Goal: Task Accomplishment & Management: Complete application form

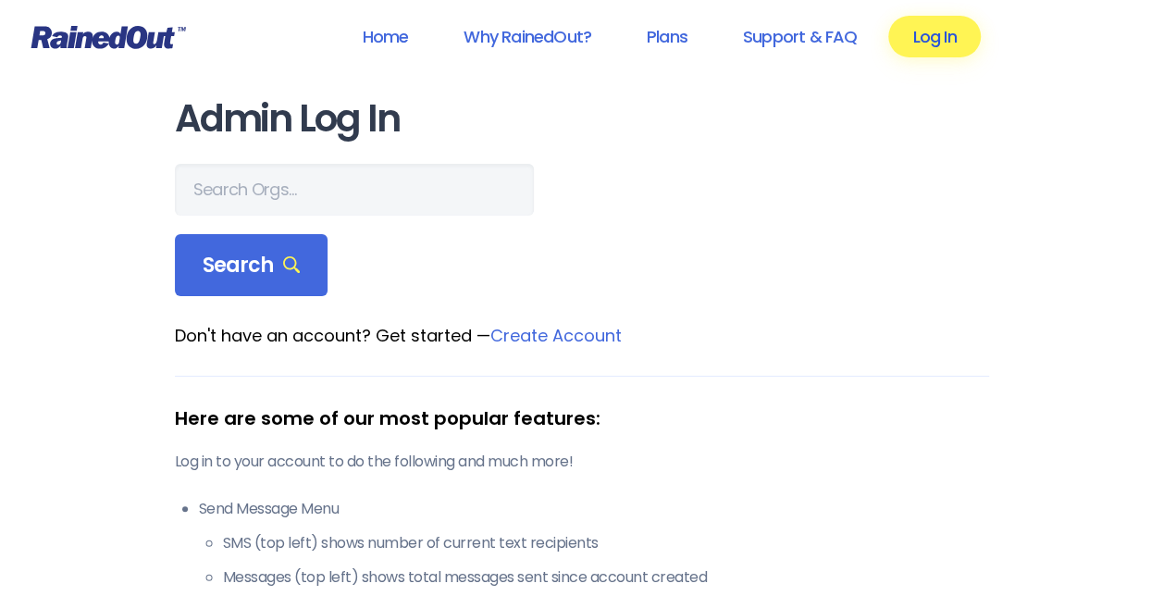
click at [922, 32] on link "Log In" at bounding box center [934, 37] width 92 height 42
click at [926, 48] on link "Log In" at bounding box center [934, 37] width 92 height 42
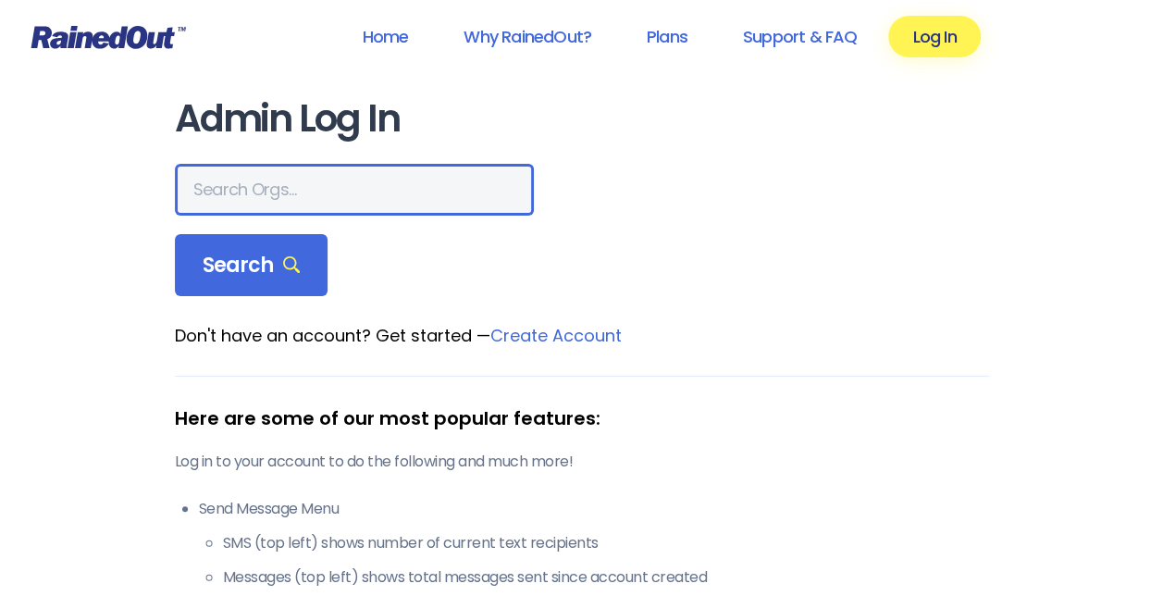
click at [209, 184] on input "text" at bounding box center [354, 190] width 359 height 52
type input "d"
type input "croasda"
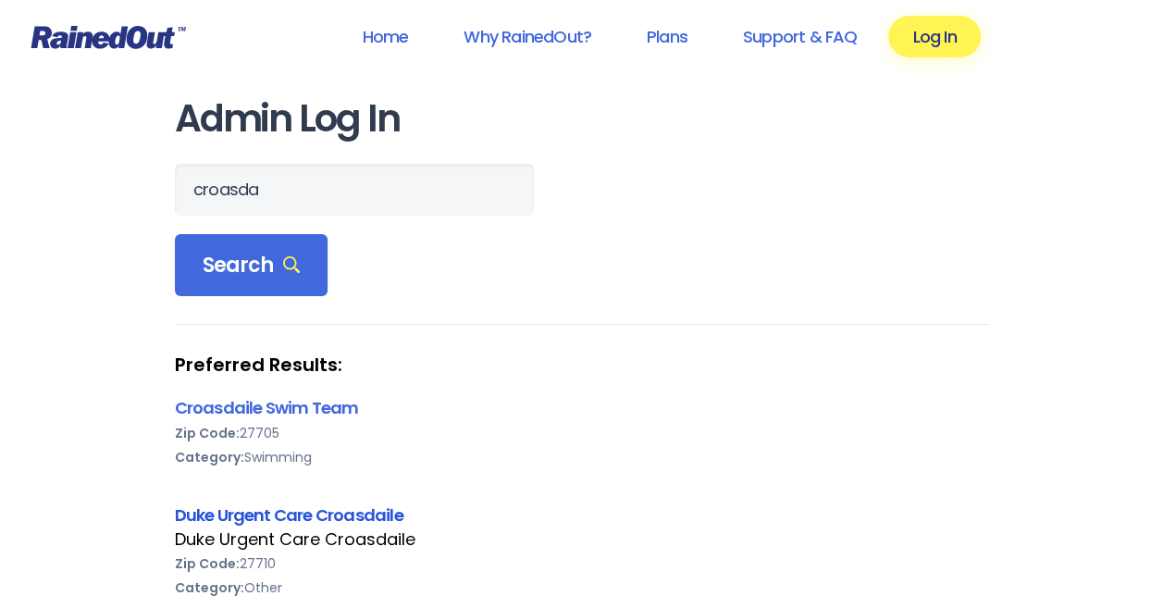
click at [230, 513] on link "Duke Urgent Care Croasdaile" at bounding box center [289, 514] width 229 height 23
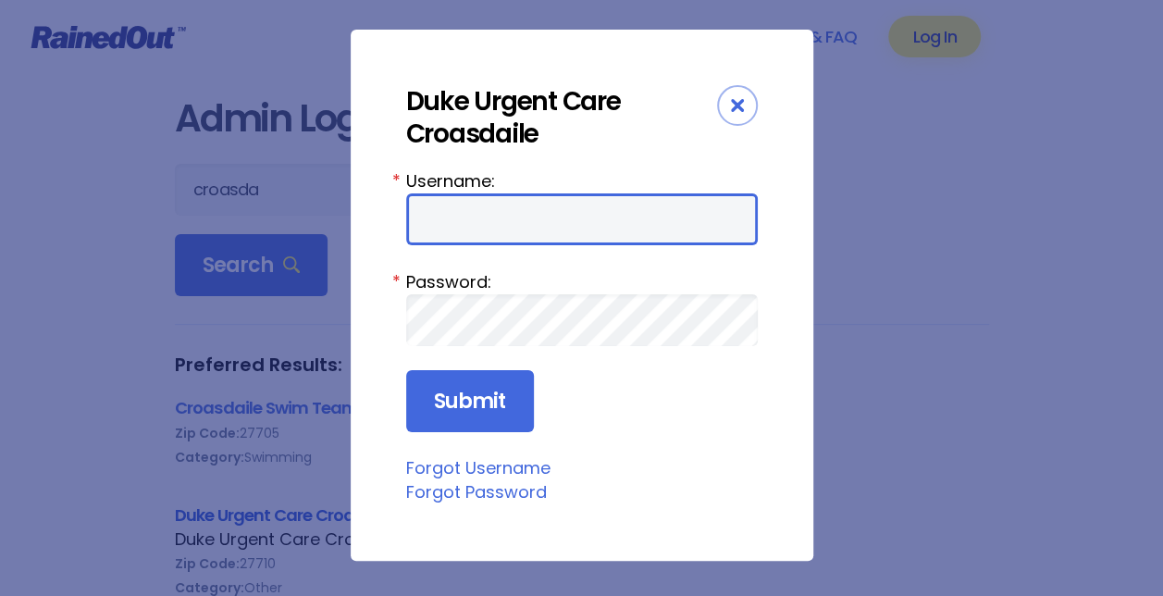
type input "[PERSON_NAME]"
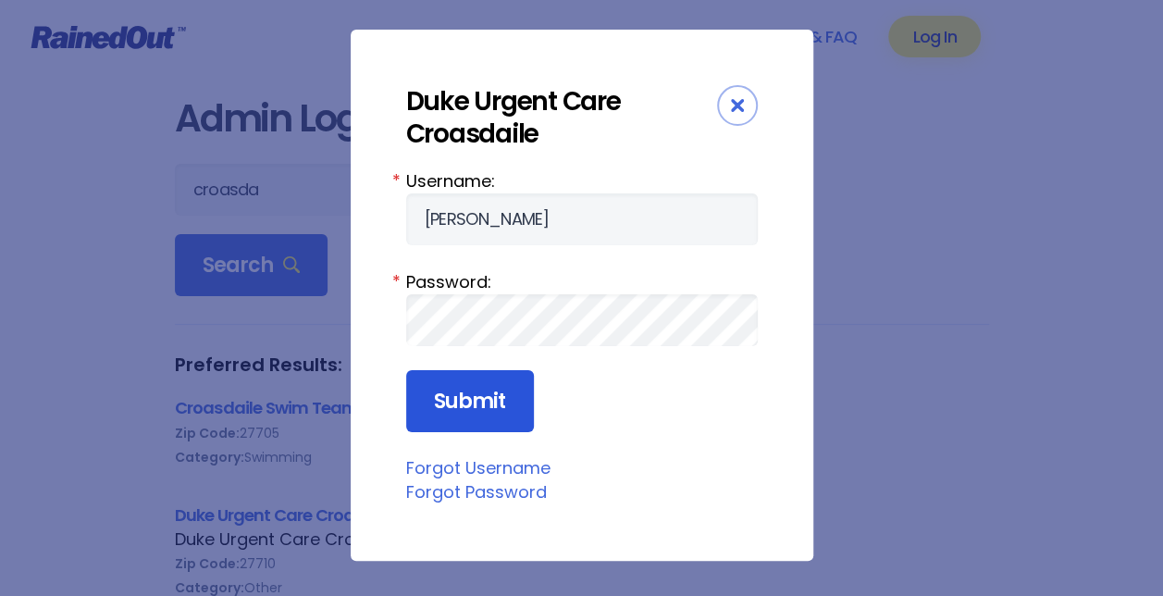
click at [439, 402] on input "Submit" at bounding box center [470, 401] width 128 height 63
